Goal: Information Seeking & Learning: Learn about a topic

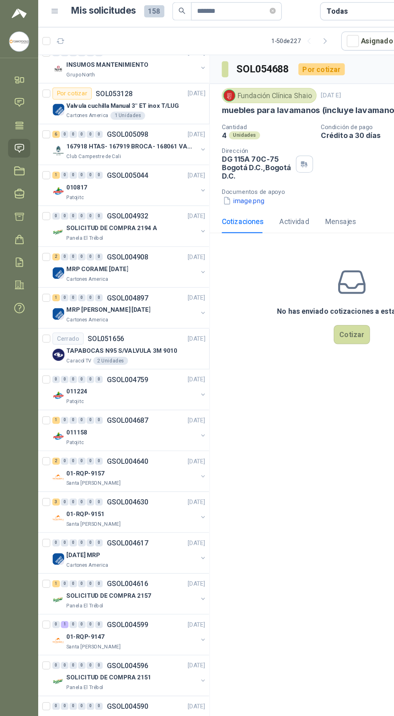
scroll to position [239, 0]
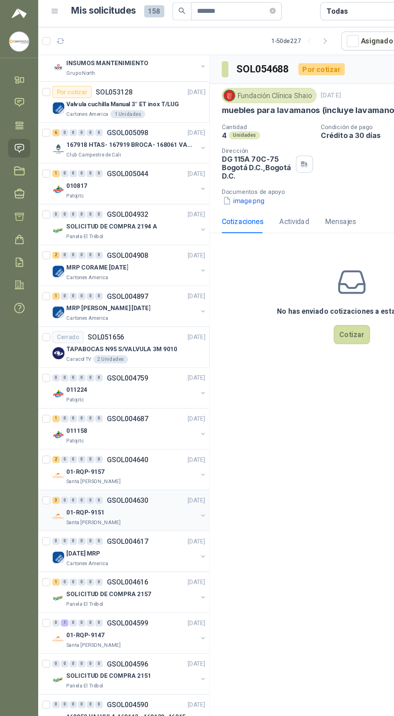
type input "*******"
click at [68, 409] on p "01-RQP-9151" at bounding box center [68, 413] width 31 height 8
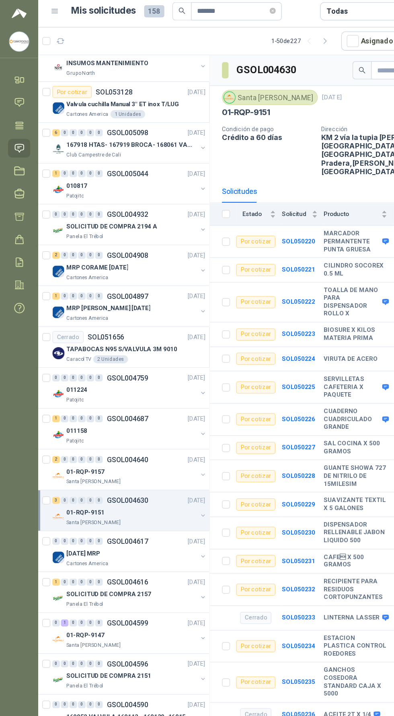
click at [159, 414] on button "button" at bounding box center [162, 415] width 6 height 6
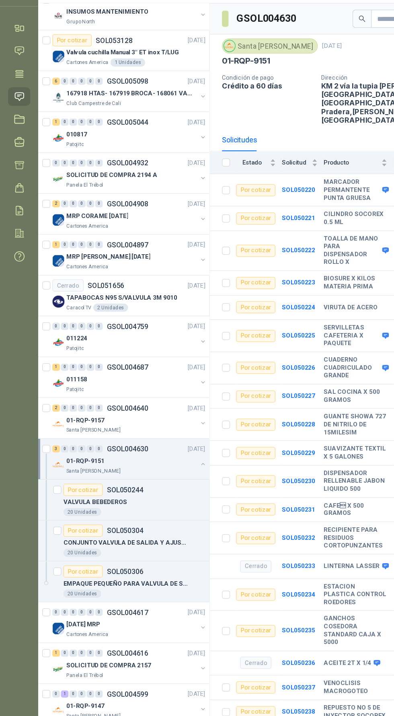
scroll to position [2, 0]
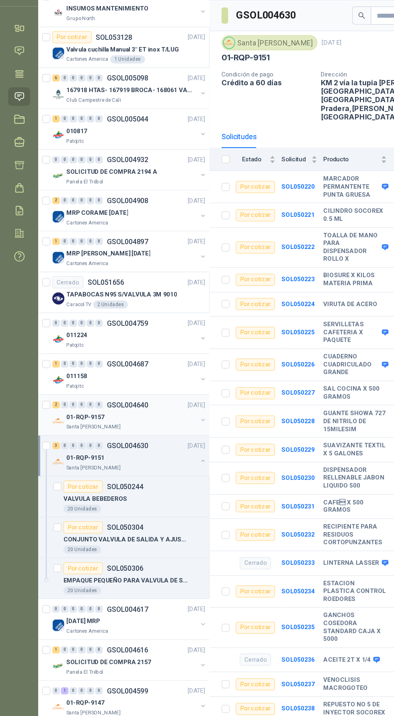
click at [159, 377] on button "button" at bounding box center [162, 380] width 6 height 6
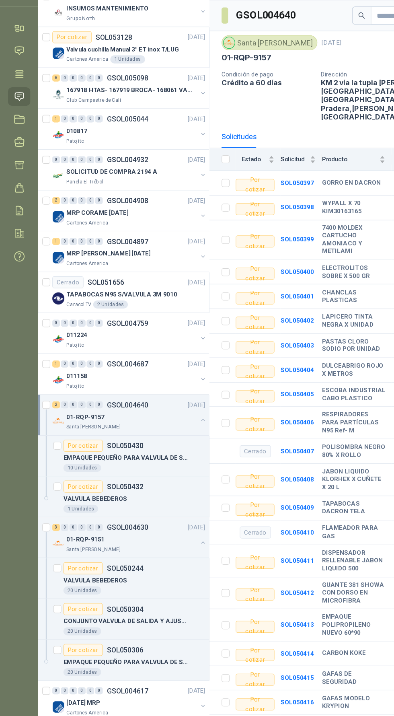
click at [159, 377] on button "button" at bounding box center [162, 380] width 6 height 6
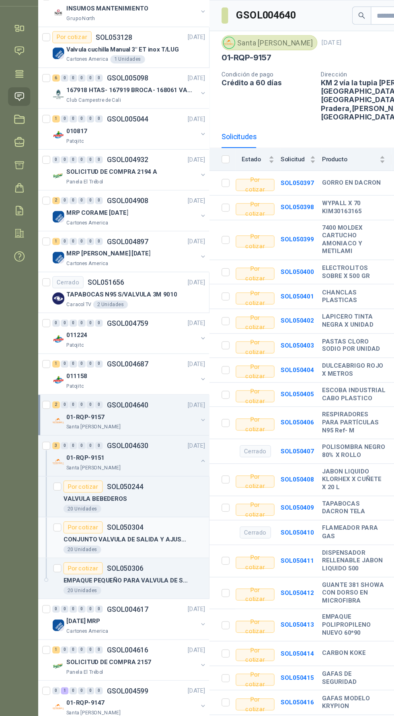
click at [119, 464] on div "Por cotizar SOL050304" at bounding box center [107, 466] width 113 height 10
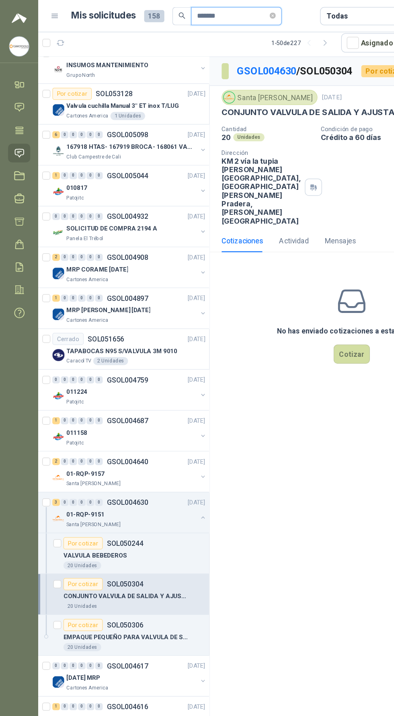
click at [204, 14] on input "*******" at bounding box center [185, 13] width 56 height 14
click at [220, 12] on icon "close-circle" at bounding box center [217, 12] width 5 height 5
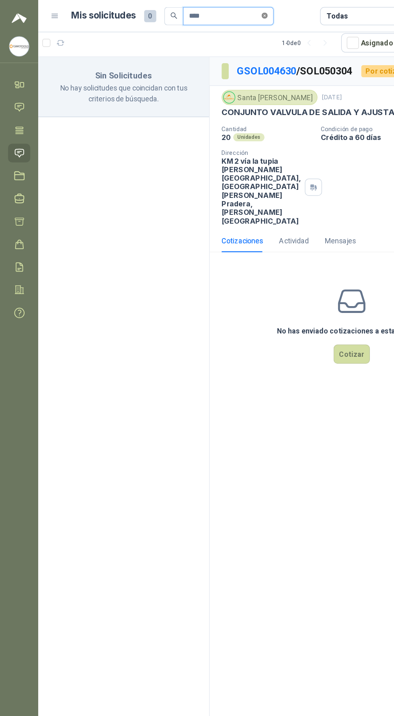
type input "****"
click at [214, 12] on icon "close-circle" at bounding box center [211, 12] width 5 height 5
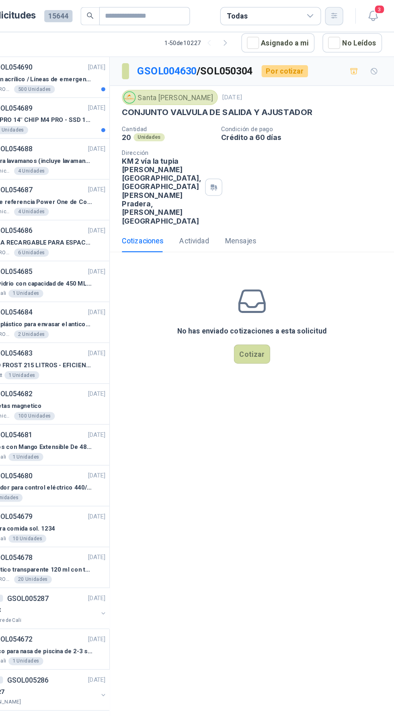
click at [346, 12] on icon "button" at bounding box center [346, 12] width 4 height 4
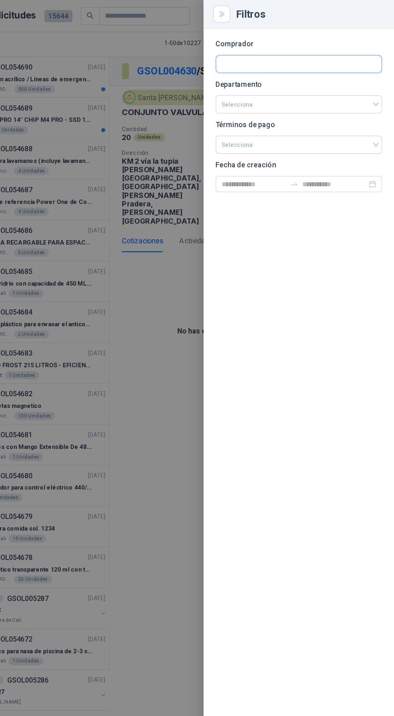
click at [351, 48] on input "text" at bounding box center [318, 51] width 132 height 14
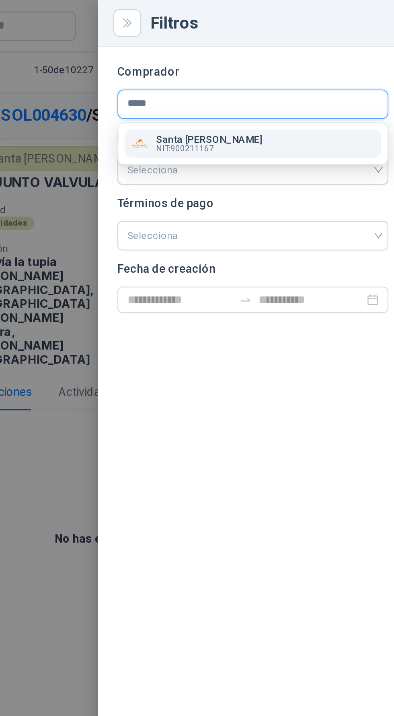
type input "*****"
click at [344, 67] on div "Santa [PERSON_NAME] NIT : 900211167" at bounding box center [318, 70] width 119 height 9
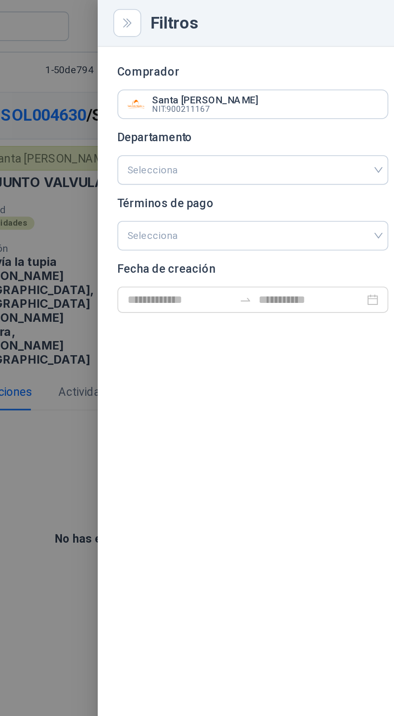
click at [216, 204] on div at bounding box center [197, 358] width 394 height 716
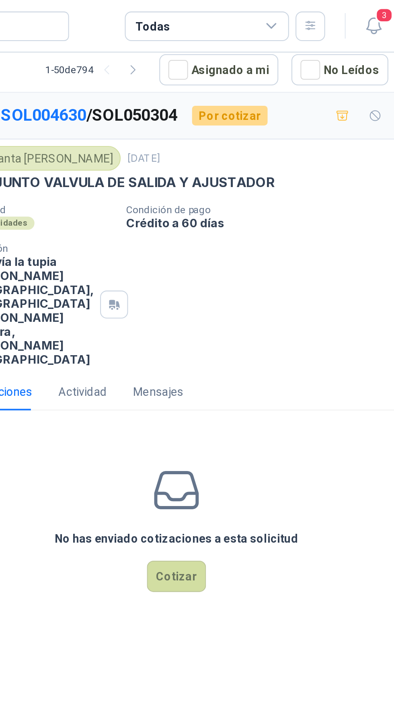
click at [330, 13] on icon at bounding box center [327, 12] width 7 height 7
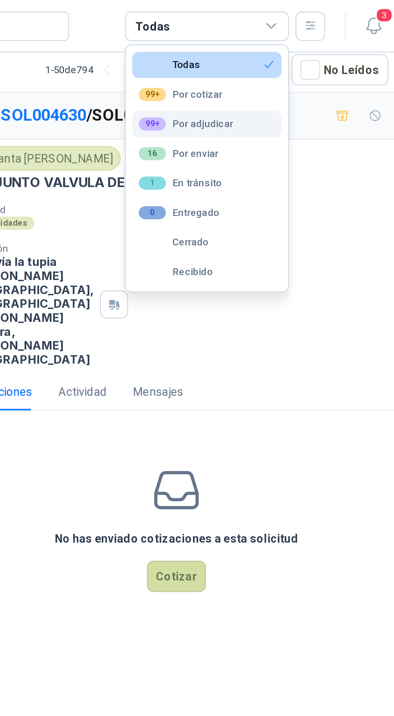
click at [294, 60] on div "99+ Por adjudicar" at bounding box center [285, 61] width 46 height 6
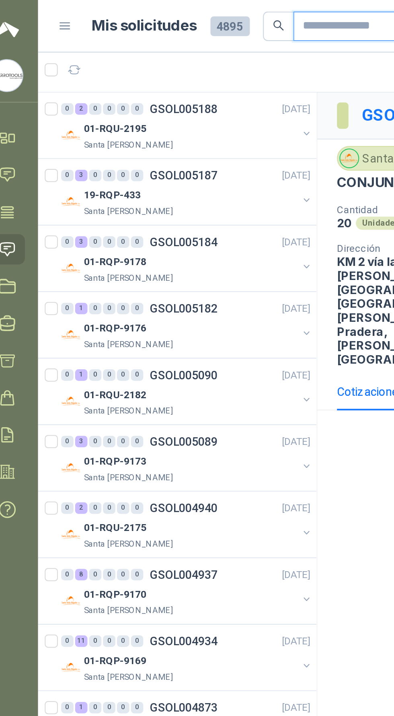
click at [187, 14] on input "text" at bounding box center [189, 13] width 56 height 14
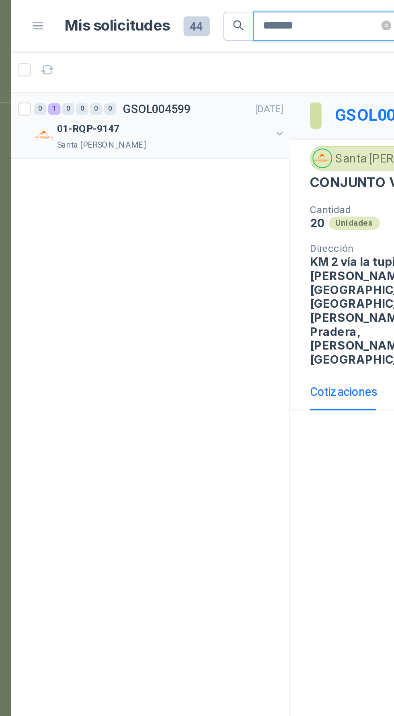
type input "*******"
click at [162, 66] on button "button" at bounding box center [162, 65] width 6 height 6
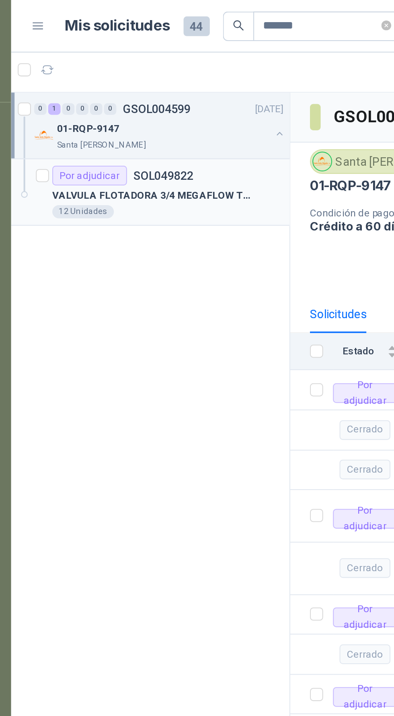
click at [133, 97] on p "VALVULA FLOTADORA 3/4 MEGAFLOW TOPAZ SE" at bounding box center [101, 96] width 100 height 8
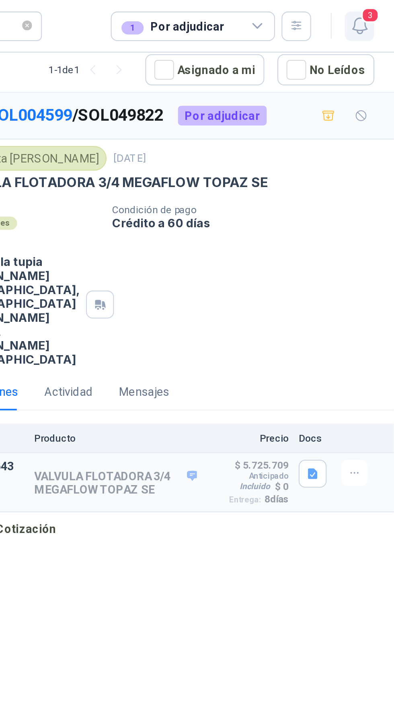
click at [381, 12] on icon "button" at bounding box center [378, 13] width 10 height 10
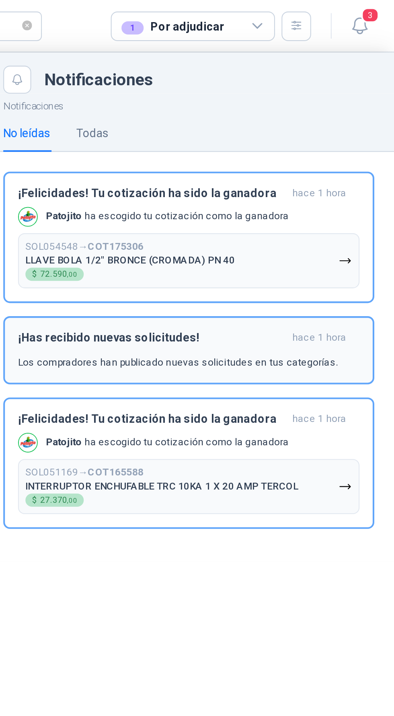
click at [345, 173] on div "¡Has recibido nuevas solicitudes! hace 1 hora Los compradores han publicado nue…" at bounding box center [293, 171] width 167 height 19
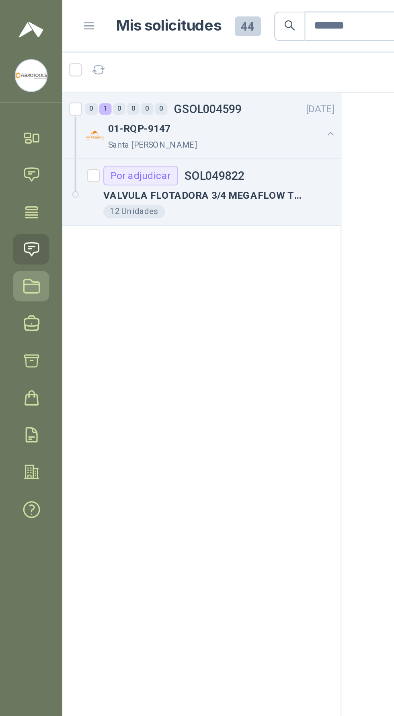
click at [10, 139] on link "Licitaciones" at bounding box center [15, 140] width 18 height 15
click at [12, 119] on icon at bounding box center [15, 122] width 8 height 8
